Goal: Obtain resource: Download file/media

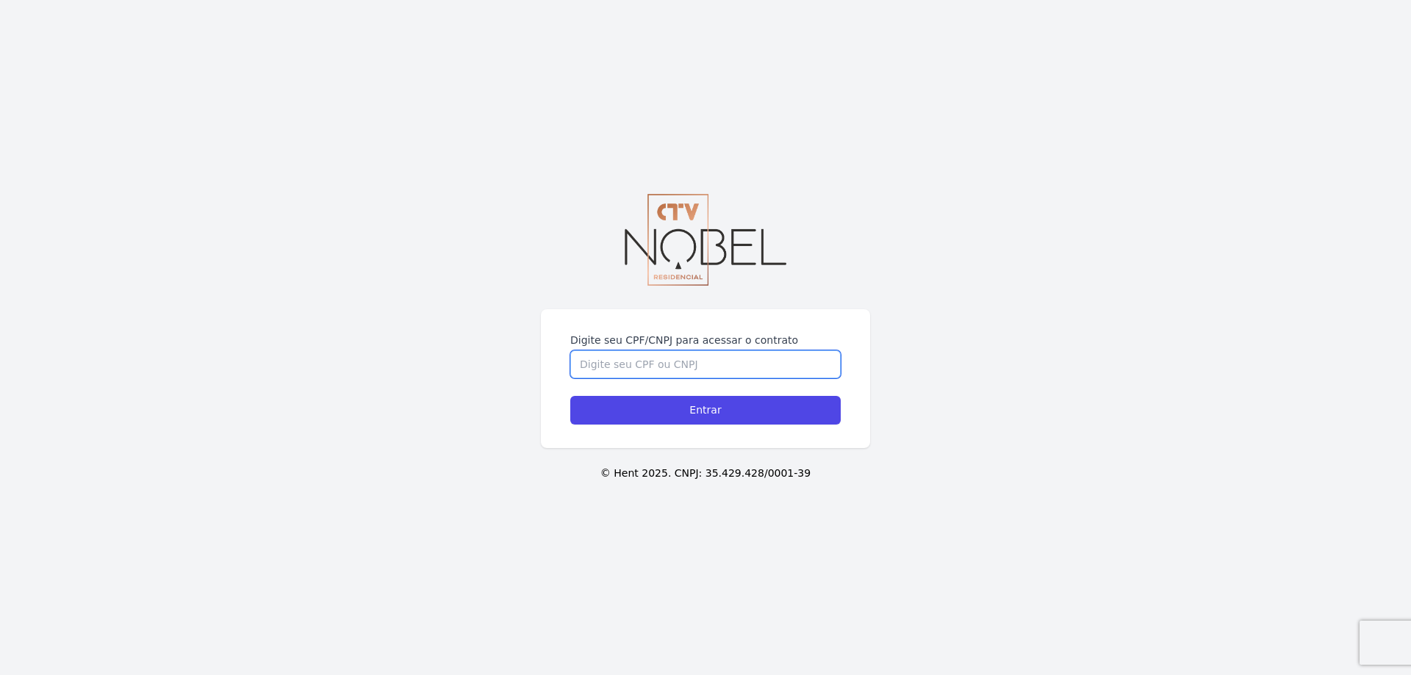
click at [631, 365] on input "Digite seu CPF/CNPJ para acessar o contrato" at bounding box center [705, 365] width 270 height 28
paste input "10587192000138"
type input "10587192000138"
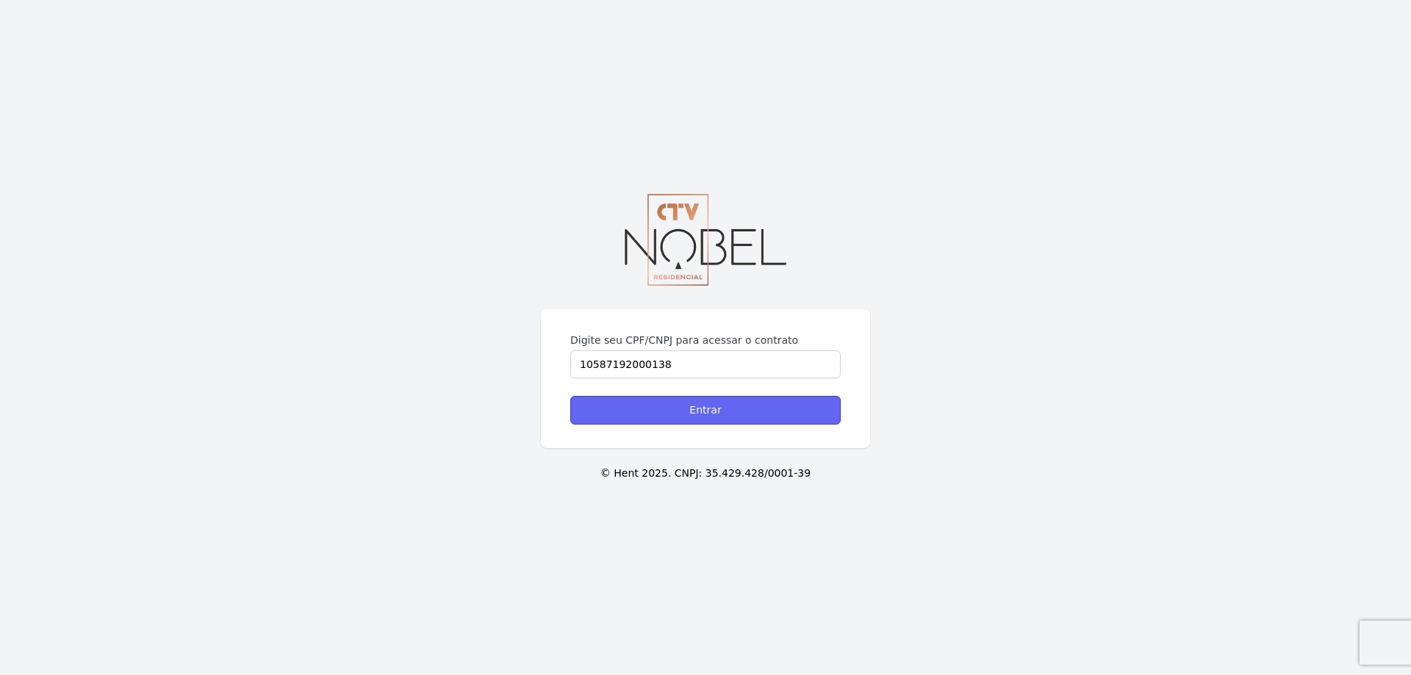
click at [674, 418] on input "Entrar" at bounding box center [705, 410] width 270 height 29
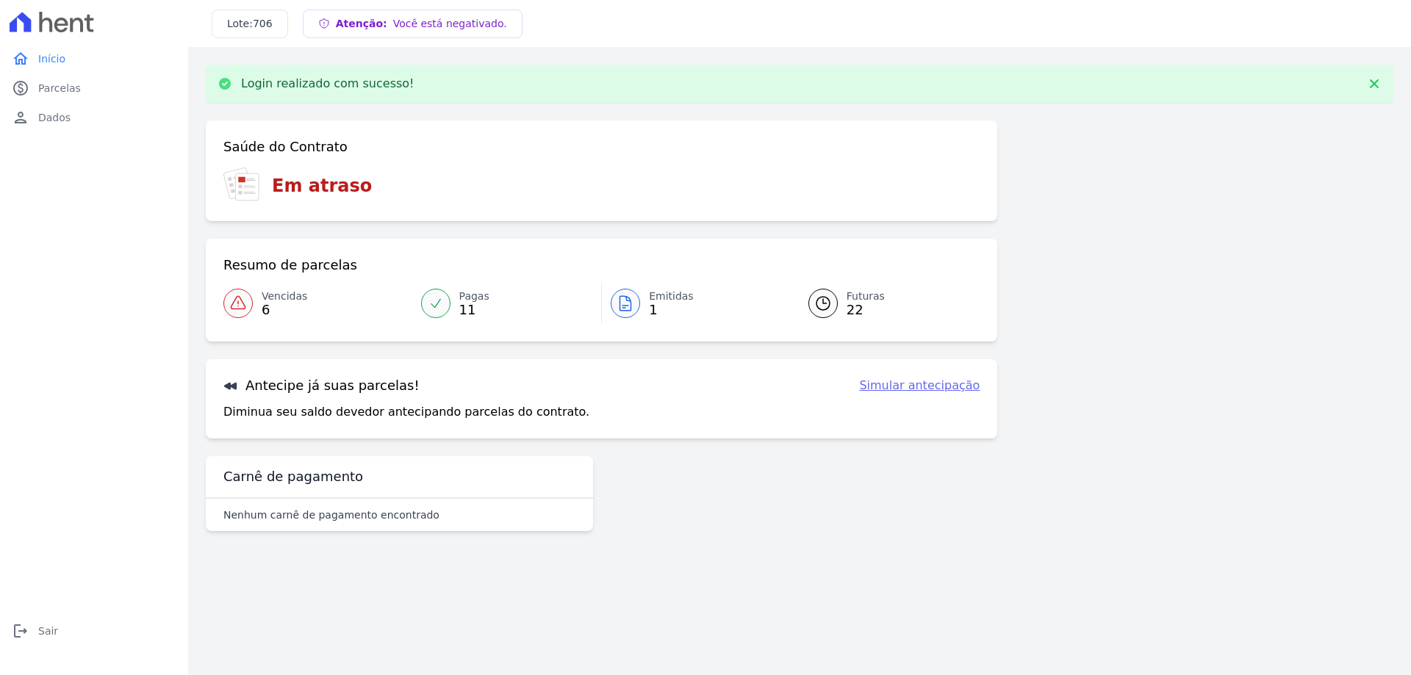
click at [264, 304] on span "6" at bounding box center [285, 310] width 46 height 12
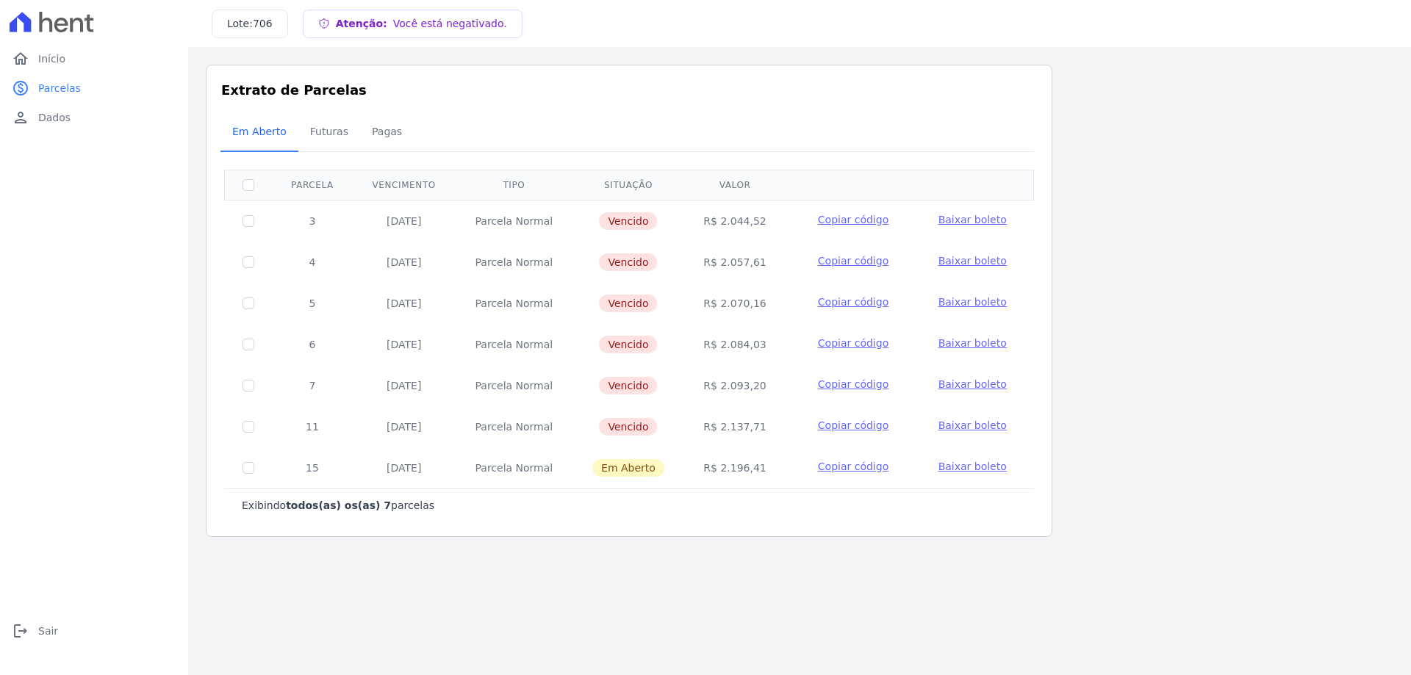
click at [963, 224] on span "Baixar boleto" at bounding box center [972, 220] width 68 height 12
click at [958, 265] on span "Baixar boleto" at bounding box center [972, 261] width 68 height 12
click at [968, 428] on span "Baixar boleto" at bounding box center [972, 426] width 68 height 12
click at [955, 384] on span "Baixar boleto" at bounding box center [972, 384] width 68 height 12
click at [959, 424] on span "Baixar boleto" at bounding box center [972, 426] width 68 height 12
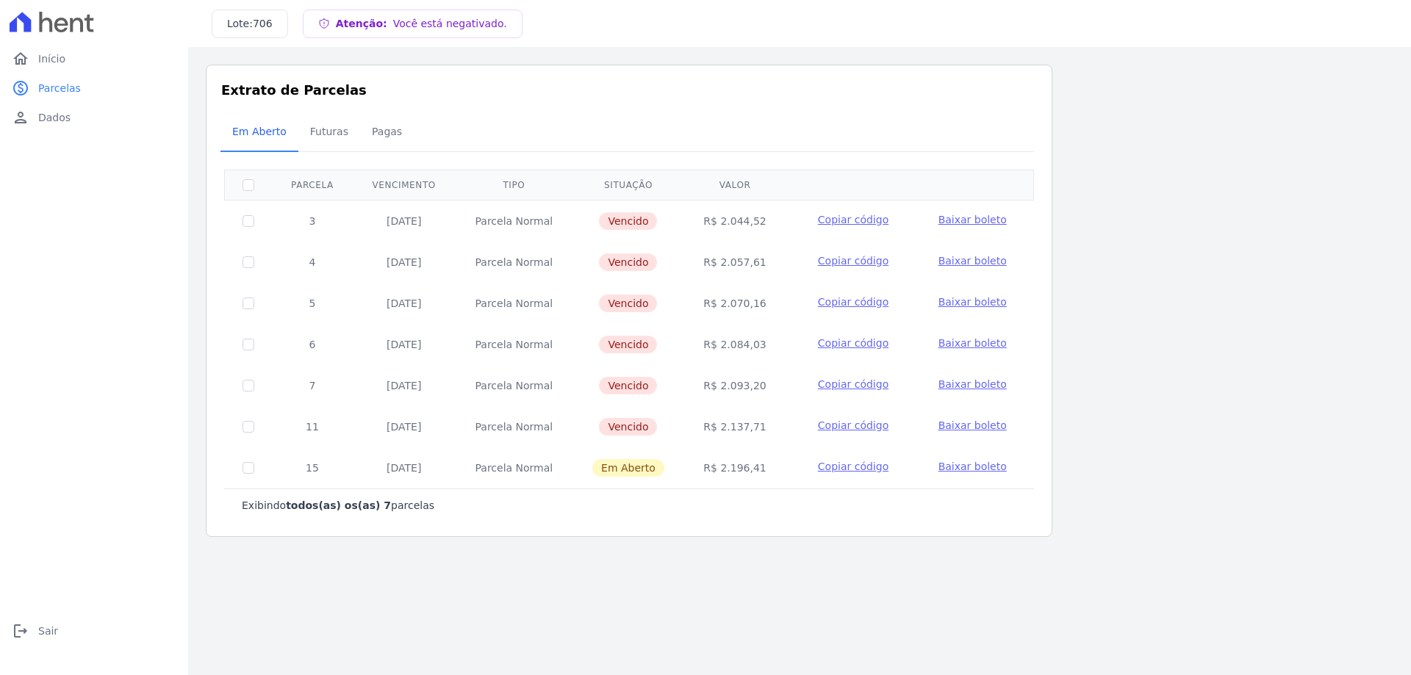
click at [961, 426] on span "Baixar boleto" at bounding box center [972, 426] width 68 height 12
drag, startPoint x: 703, startPoint y: 220, endPoint x: 753, endPoint y: 380, distance: 167.1
click at [753, 380] on tbody "3 10/09/2024 Parcela Normal Vencido R$ 2.044,52 Copiar código Baixar boleto 4 1…" at bounding box center [629, 344] width 809 height 289
click at [1157, 416] on div "Atenção: Você está negativado. Listagem de parcelas Baixar PDF Extrato de Parce…" at bounding box center [800, 301] width 1188 height 473
